Goal: Task Accomplishment & Management: Manage account settings

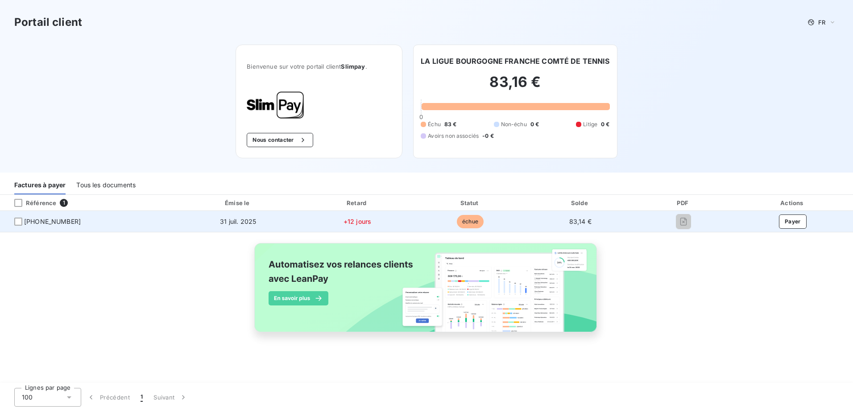
click at [23, 223] on span "[PHONE_NUMBER]" at bounding box center [88, 221] width 162 height 9
click at [18, 223] on div at bounding box center [18, 222] width 8 height 8
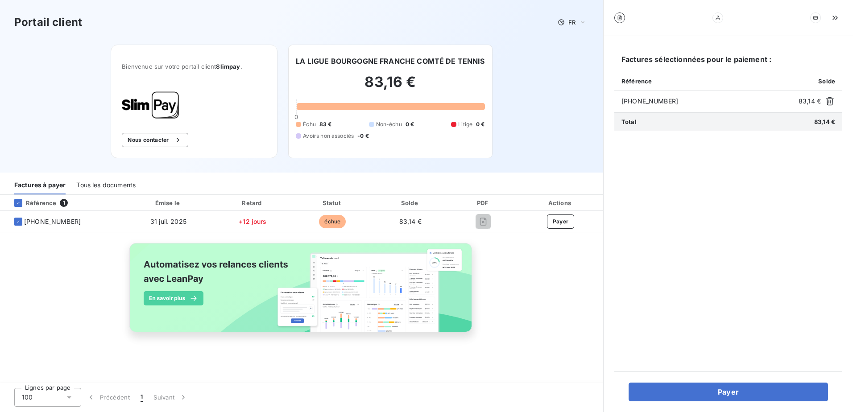
click at [620, 20] on icon at bounding box center [619, 17] width 5 height 5
click at [535, 253] on div "Référence 1 Émise le Retard Statut Solde PDF Actions [PHONE_NUMBER] 31 juil. 20…" at bounding box center [301, 274] width 603 height 158
drag, startPoint x: 552, startPoint y: 307, endPoint x: 551, endPoint y: 313, distance: 6.0
click at [552, 309] on div "Référence 1 Émise le Retard Statut Solde PDF Actions [PHONE_NUMBER] 31 juil. 20…" at bounding box center [301, 274] width 603 height 158
click at [103, 181] on div "Tous les documents" at bounding box center [105, 185] width 59 height 19
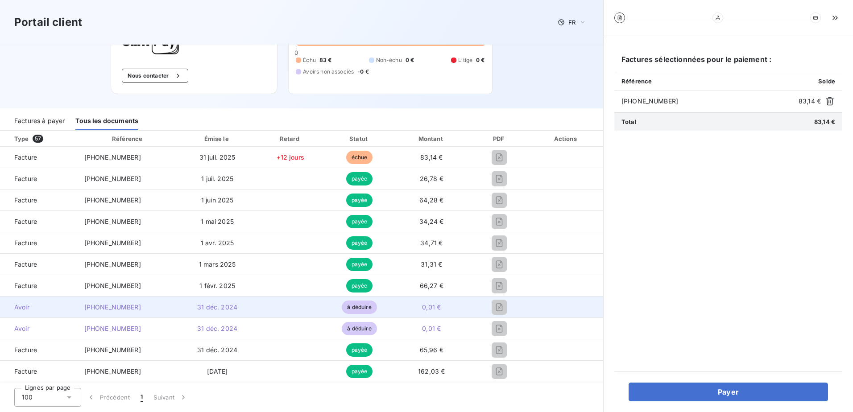
scroll to position [45, 0]
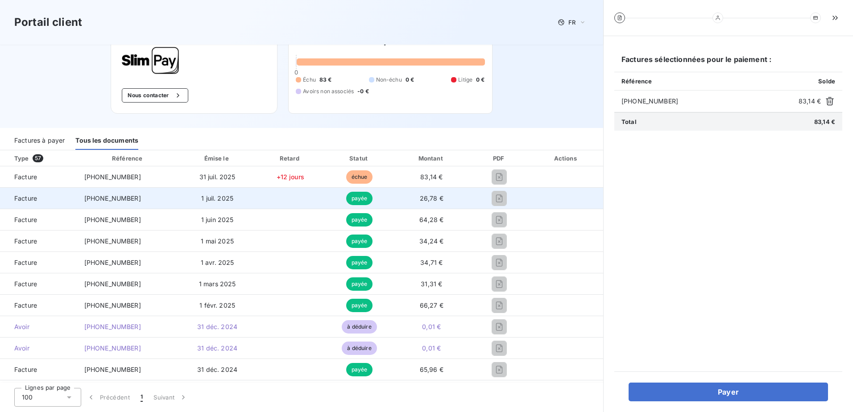
drag, startPoint x: 484, startPoint y: 199, endPoint x: 492, endPoint y: 198, distance: 7.8
click at [484, 199] on div at bounding box center [500, 198] width 46 height 14
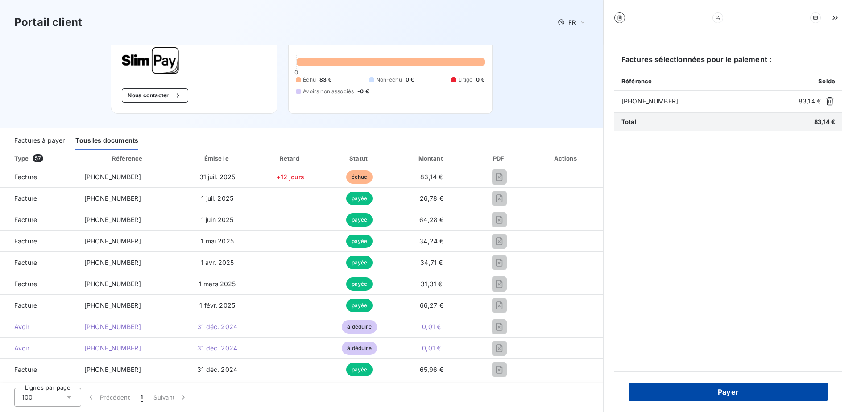
click at [709, 389] on button "Payer" at bounding box center [728, 392] width 199 height 19
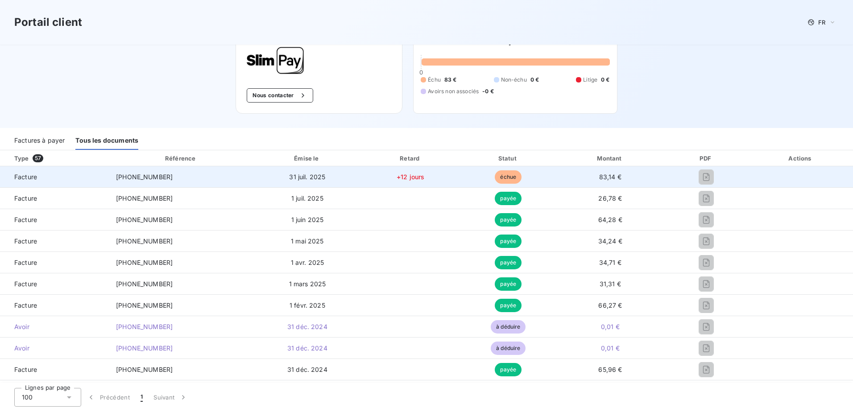
click at [140, 180] on span "[PHONE_NUMBER]" at bounding box center [144, 177] width 57 height 8
click at [29, 180] on span "Facture" at bounding box center [54, 177] width 95 height 9
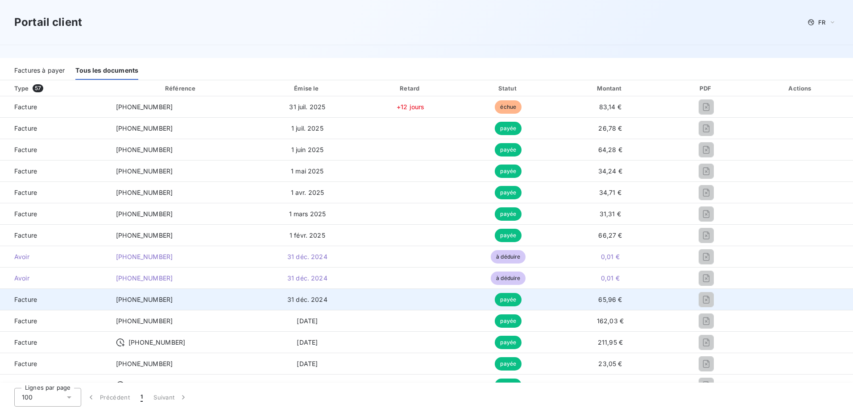
scroll to position [134, 0]
